Goal: Information Seeking & Learning: Learn about a topic

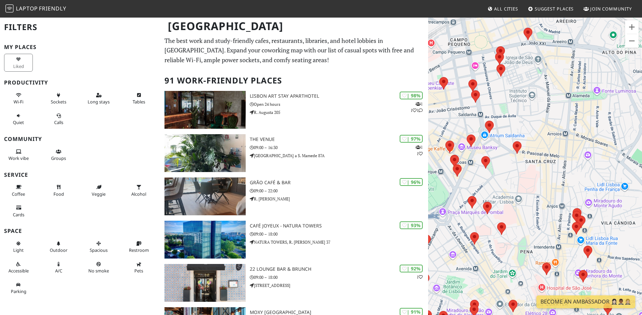
drag, startPoint x: 564, startPoint y: 228, endPoint x: 574, endPoint y: 154, distance: 75.0
click at [574, 154] on div at bounding box center [535, 174] width 214 height 315
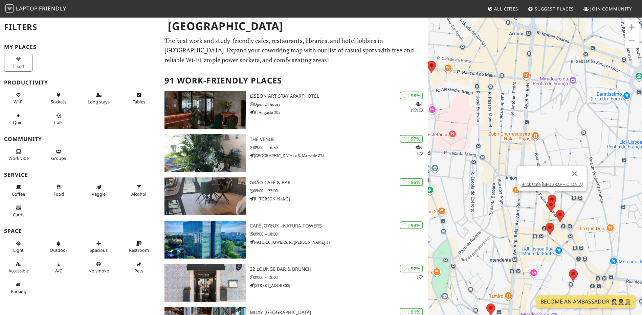
click at [553, 196] on img at bounding box center [552, 201] width 14 height 18
click at [550, 185] on link "Brick Cafe [GEOGRAPHIC_DATA]" at bounding box center [551, 184] width 61 height 5
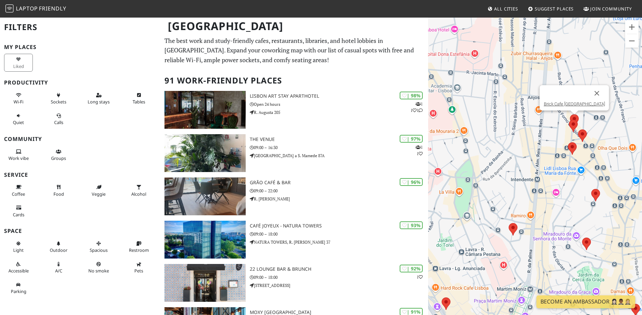
drag, startPoint x: 498, startPoint y: 208, endPoint x: 515, endPoint y: 142, distance: 68.3
click at [515, 142] on div "Brick Cafe [GEOGRAPHIC_DATA]" at bounding box center [535, 174] width 214 height 315
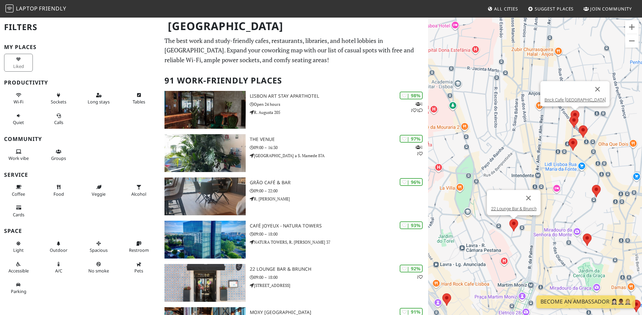
click at [517, 224] on img at bounding box center [513, 225] width 14 height 18
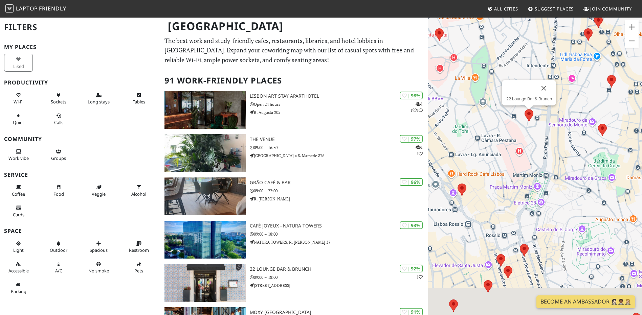
drag, startPoint x: 516, startPoint y: 259, endPoint x: 535, endPoint y: 137, distance: 123.3
click at [535, 138] on div "22 Lounge Bar & Brunch" at bounding box center [535, 174] width 214 height 315
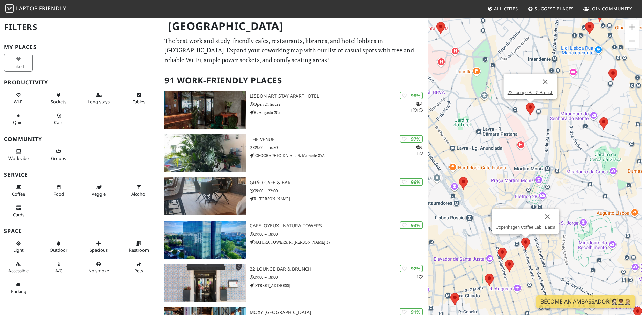
click at [524, 250] on img at bounding box center [525, 244] width 14 height 18
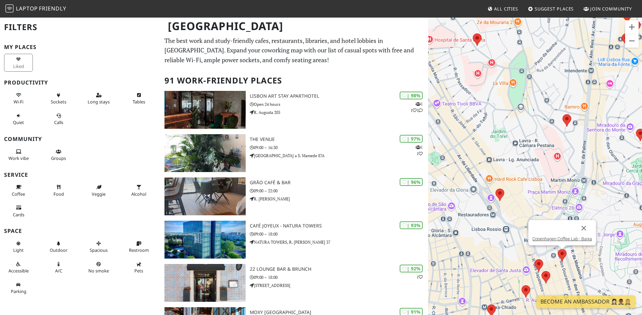
drag, startPoint x: 492, startPoint y: 203, endPoint x: 513, endPoint y: 213, distance: 23.0
click at [513, 213] on div "Copenhagen Coffee Lab - Baixa" at bounding box center [535, 174] width 214 height 315
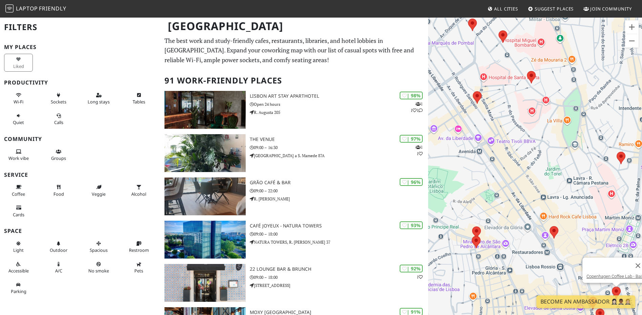
drag, startPoint x: 479, startPoint y: 138, endPoint x: 534, endPoint y: 180, distance: 69.3
click at [534, 180] on div "Copenhagen Coffee Lab - Baixa" at bounding box center [535, 174] width 214 height 315
